Goal: Navigation & Orientation: Find specific page/section

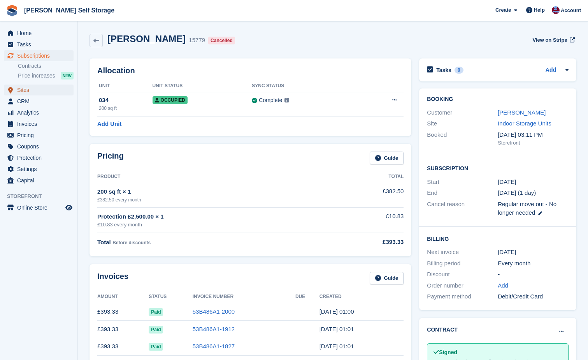
click at [24, 92] on span "Sites" at bounding box center [40, 89] width 47 height 11
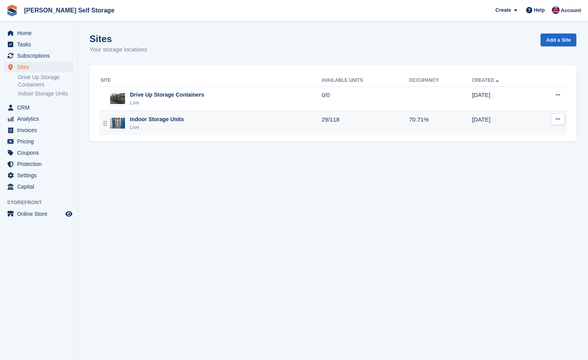
click at [155, 123] on div "Indoor Storage Units" at bounding box center [157, 119] width 54 height 8
